Goal: Task Accomplishment & Management: Use online tool/utility

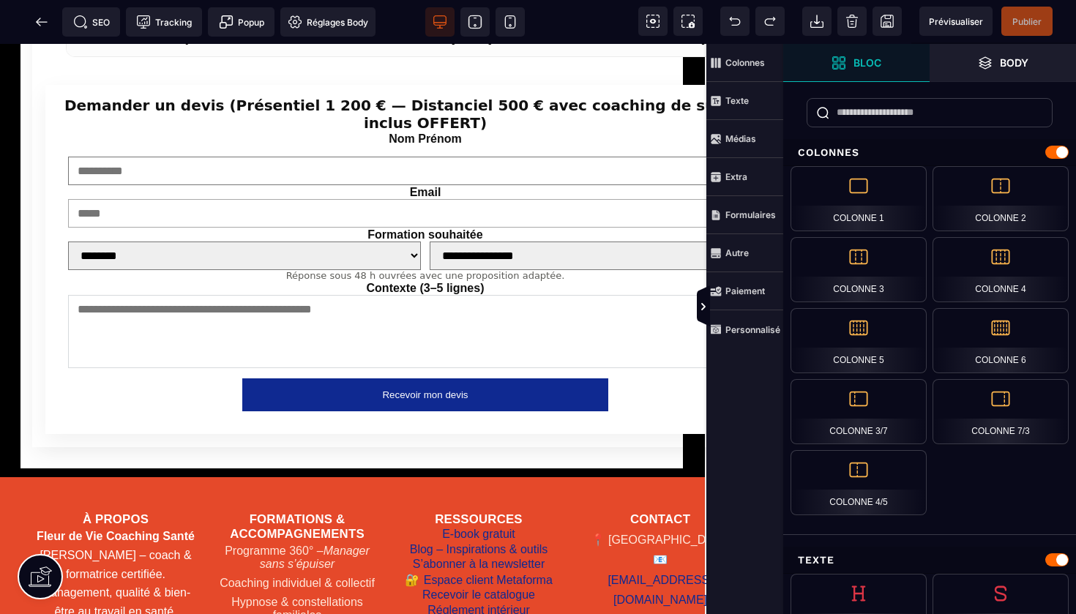
scroll to position [4097, 1]
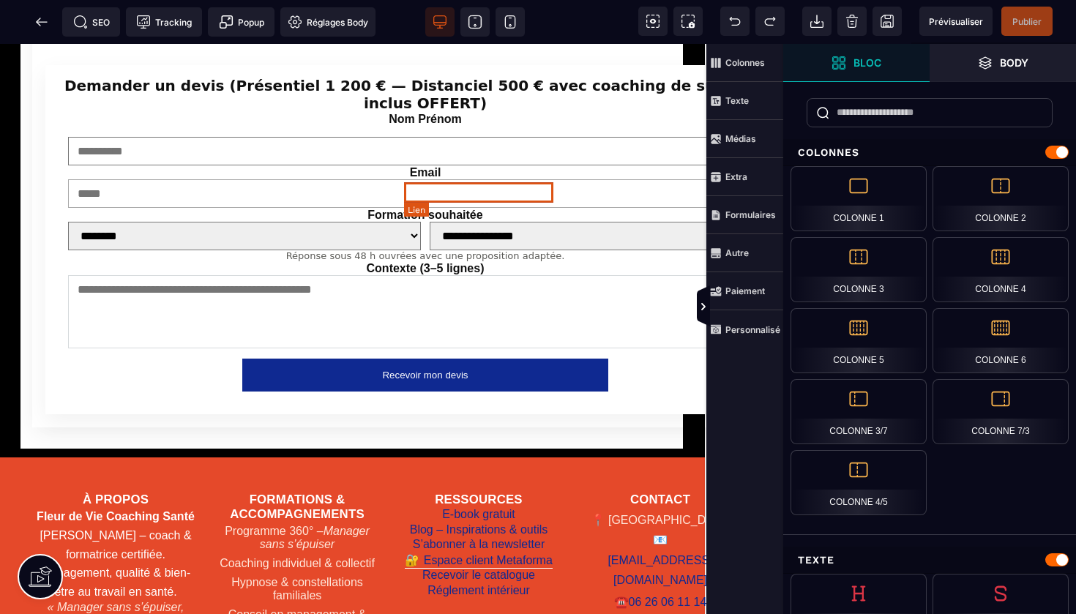
click at [457, 552] on link "Espace client Metaforma" at bounding box center [479, 560] width 148 height 16
select select
select select "***"
select select
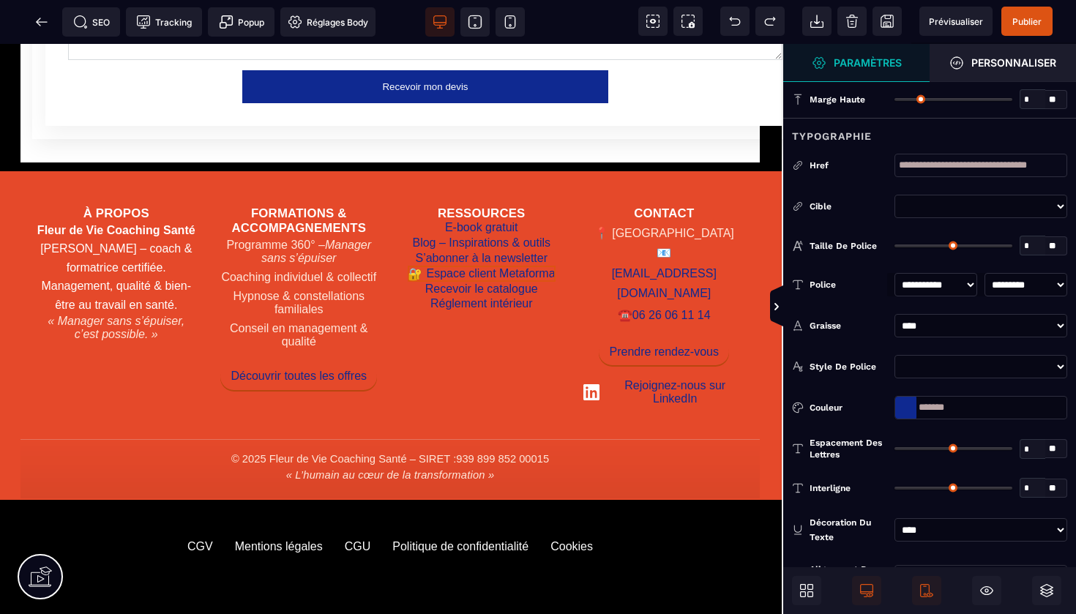
select select "******"
click at [1032, 17] on span "Publier" at bounding box center [1026, 21] width 29 height 11
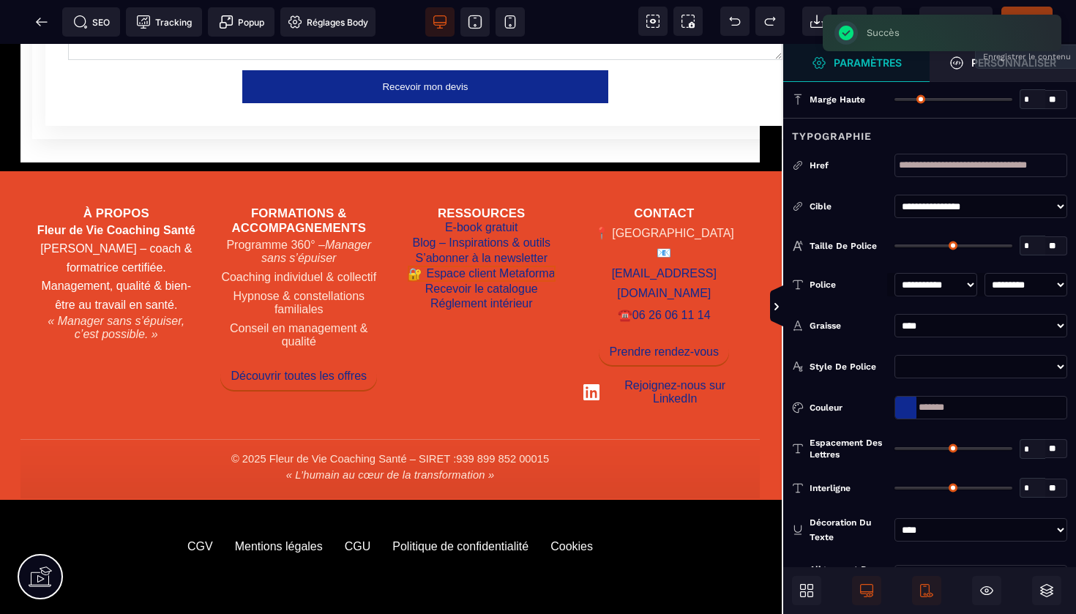
click at [46, 26] on icon at bounding box center [41, 22] width 15 height 15
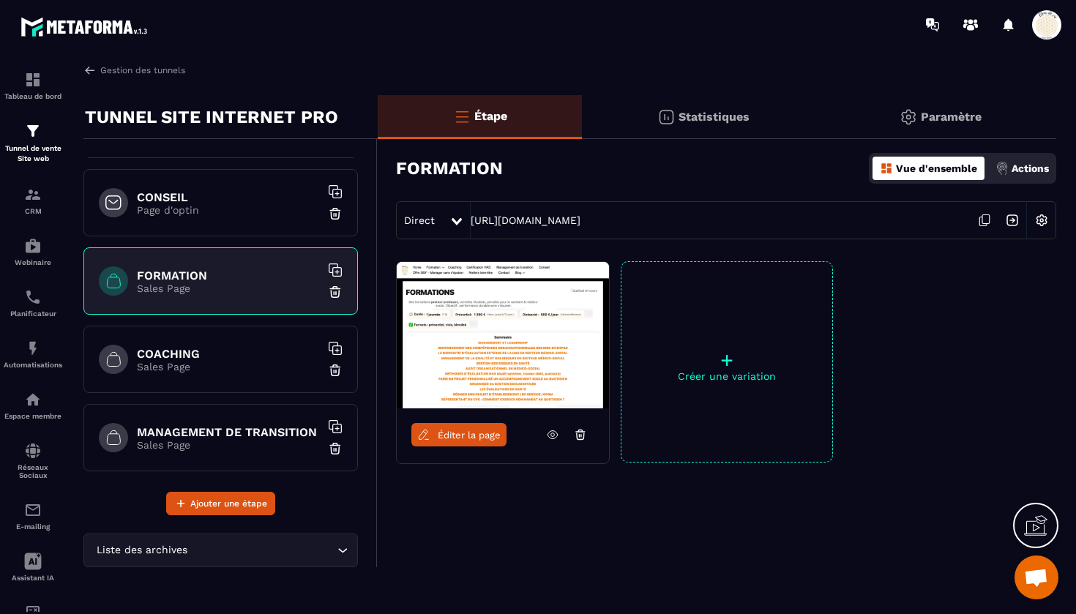
scroll to position [158, 0]
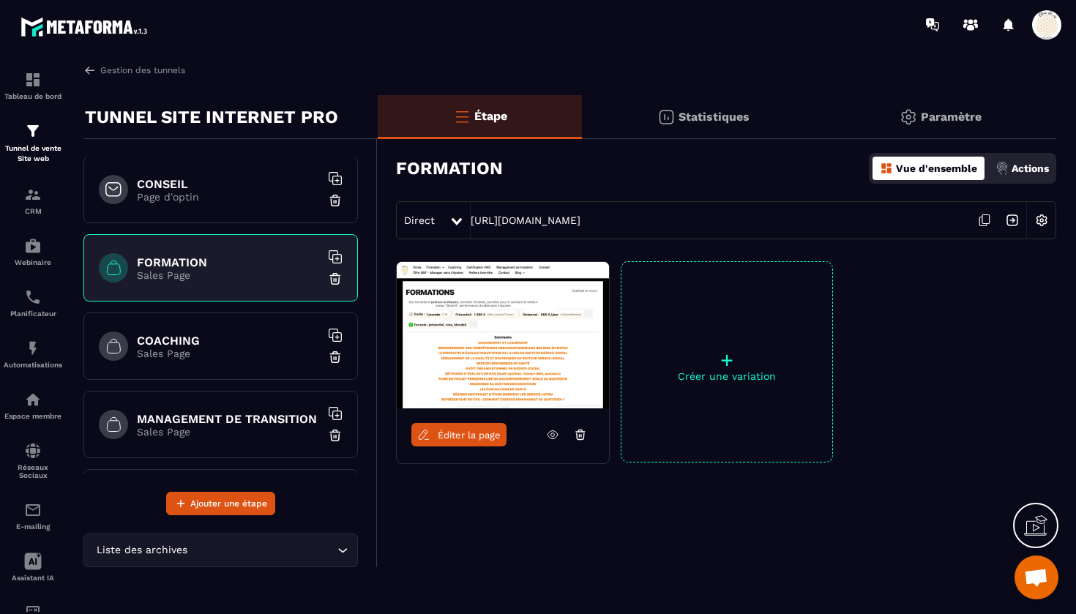
click at [217, 351] on p "Sales Page" at bounding box center [228, 354] width 183 height 12
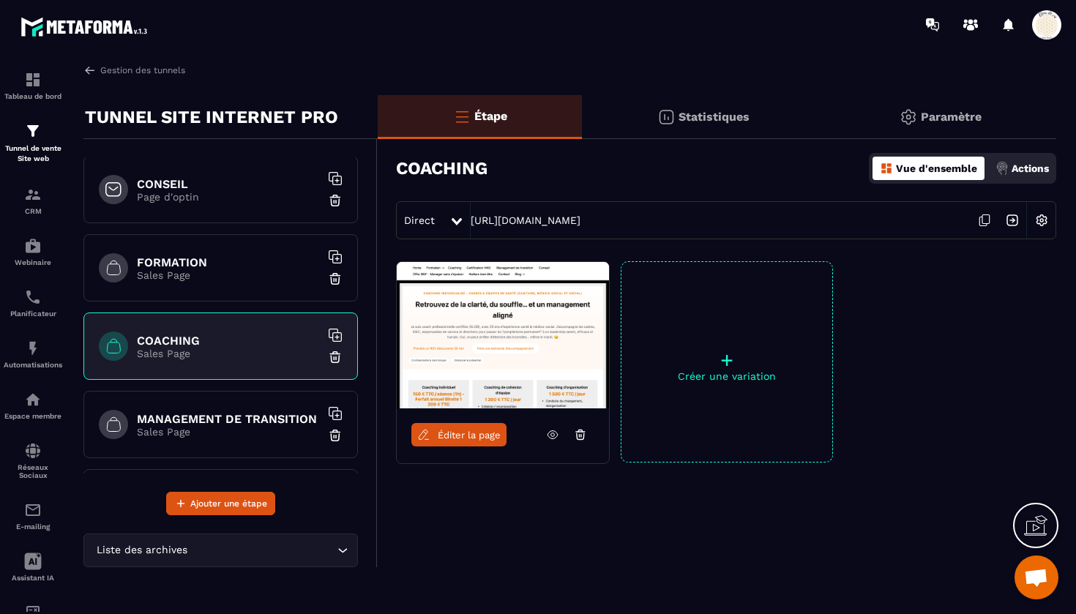
click at [474, 436] on span "Éditer la page" at bounding box center [469, 434] width 63 height 11
